Goal: Transaction & Acquisition: Book appointment/travel/reservation

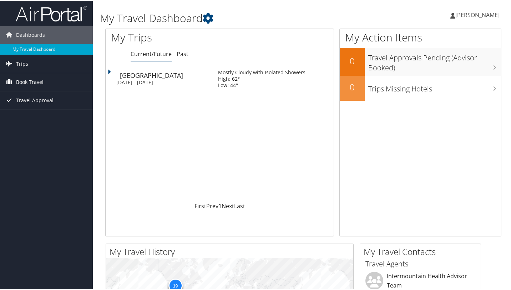
click at [30, 83] on span "Book Travel" at bounding box center [29, 81] width 27 height 18
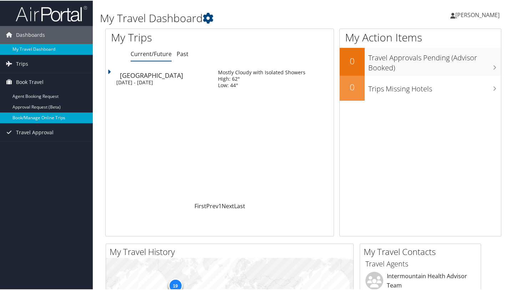
click at [49, 118] on link "Book/Manage Online Trips" at bounding box center [46, 117] width 93 height 11
click at [37, 118] on link "Book/Manage Online Trips" at bounding box center [46, 117] width 93 height 11
